Goal: Download file/media: Download file/media

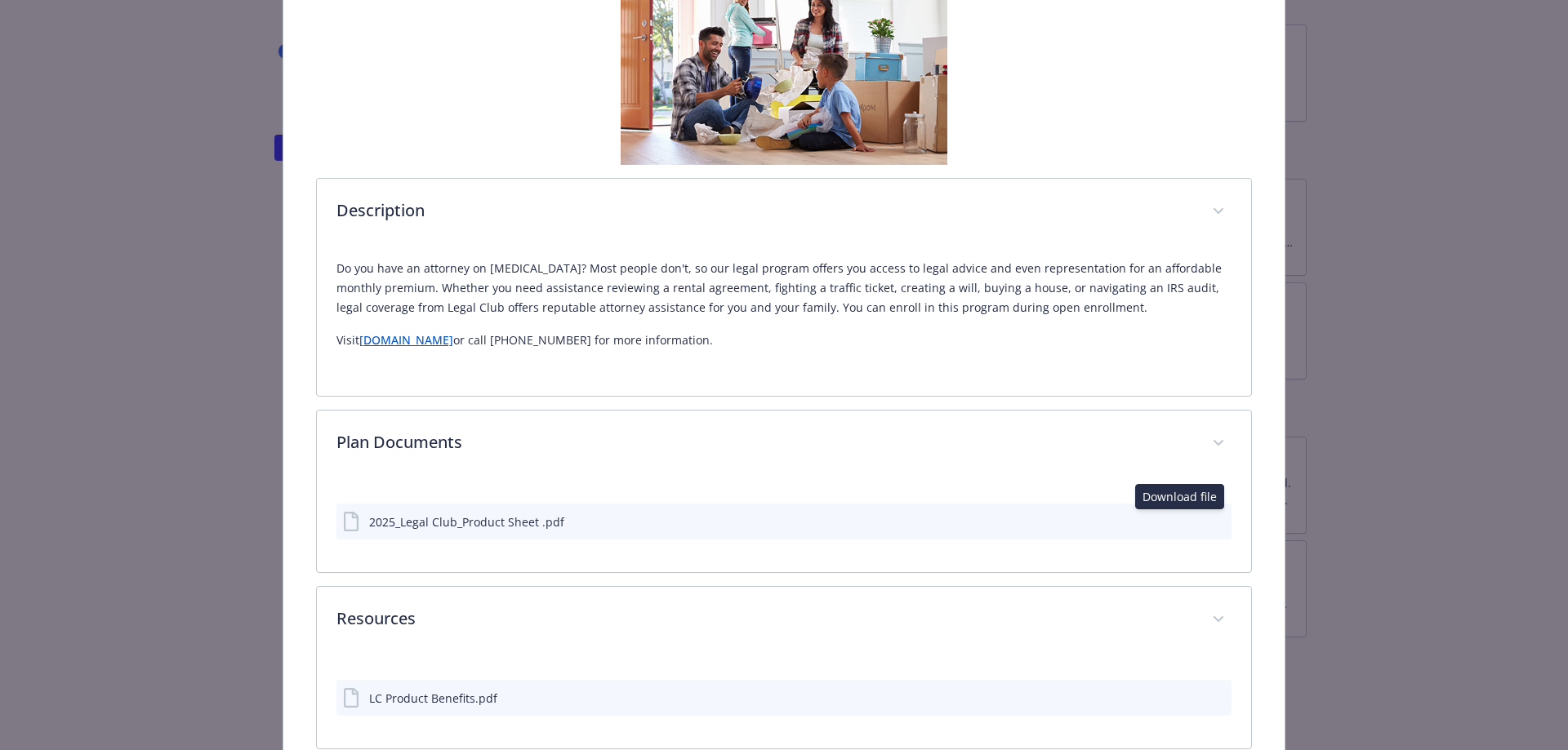
scroll to position [405, 0]
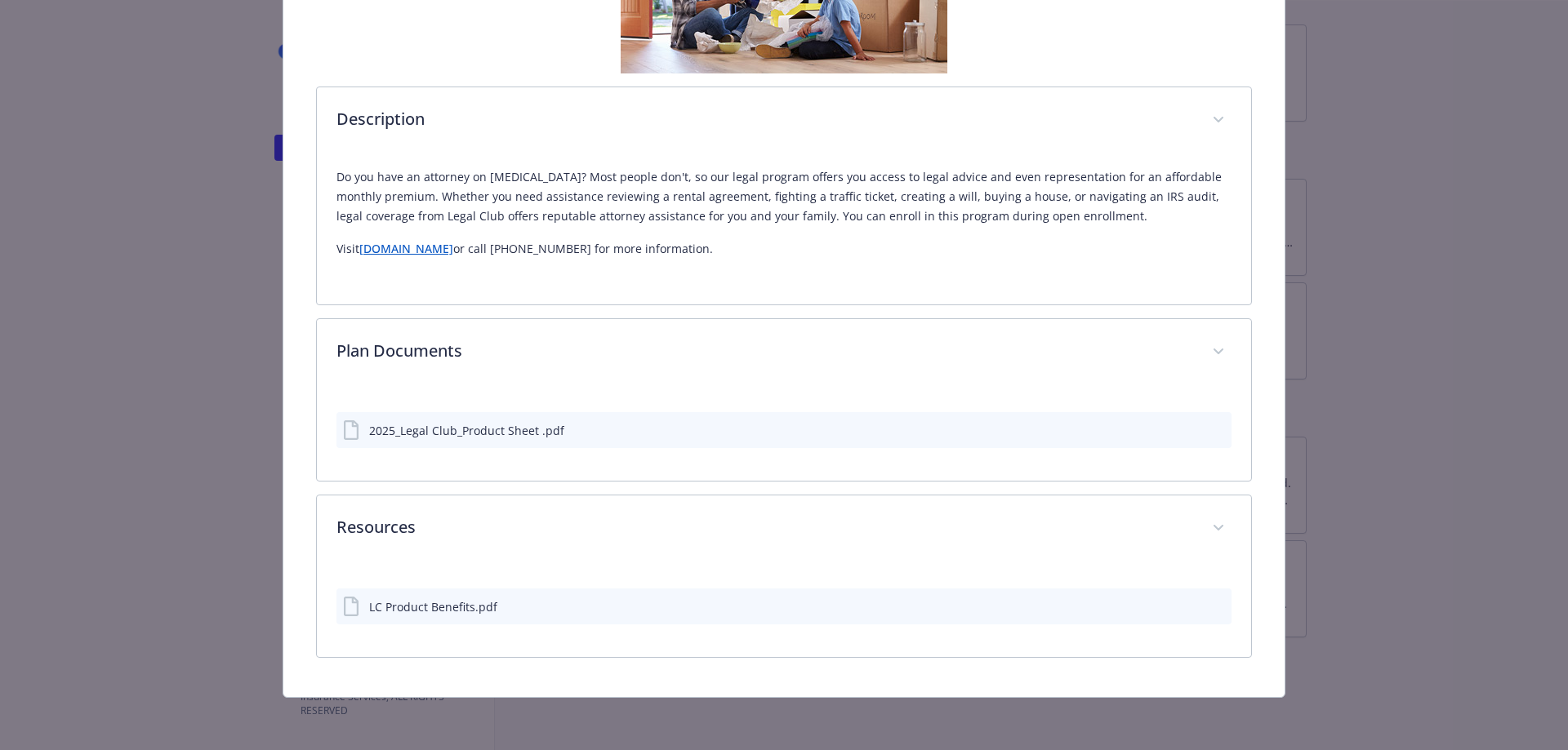
click at [1184, 603] on icon "download file" at bounding box center [1190, 604] width 11 height 10
